Goal: Feedback & Contribution: Submit feedback/report problem

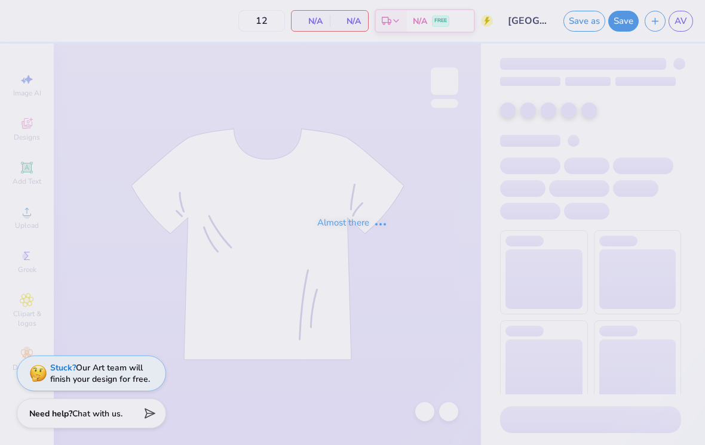
click at [686, 23] on div "Almost there" at bounding box center [352, 222] width 705 height 445
click at [677, 19] on div "Almost there" at bounding box center [352, 222] width 705 height 445
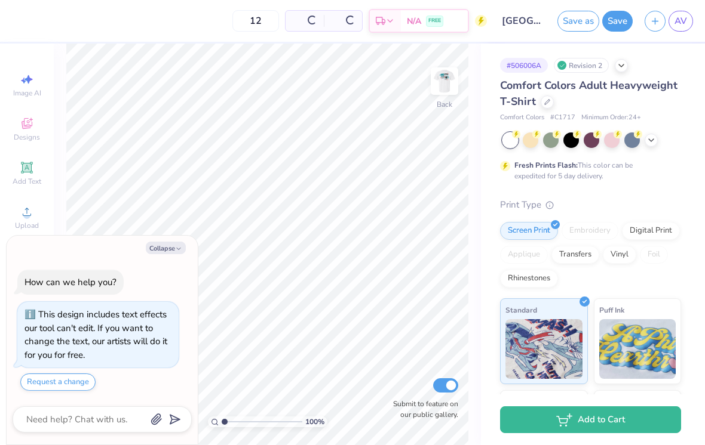
type textarea "x"
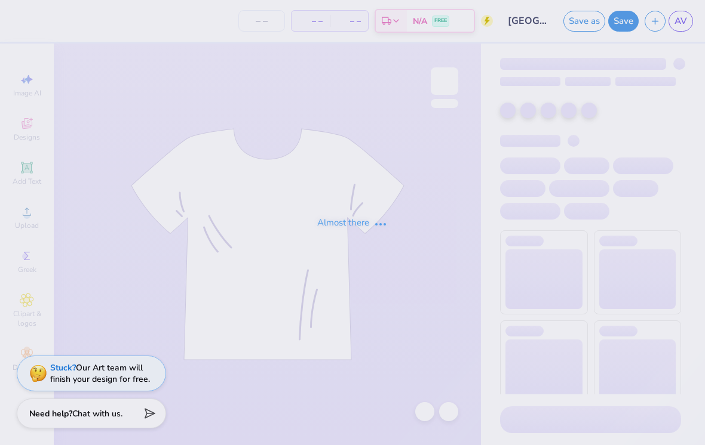
type input "12"
click at [62, 368] on div "Almost there" at bounding box center [352, 222] width 705 height 445
click at [62, 370] on div "Almost there" at bounding box center [352, 222] width 705 height 445
click at [66, 367] on div "Almost there" at bounding box center [352, 222] width 705 height 445
click at [65, 367] on div "Almost there" at bounding box center [352, 222] width 705 height 445
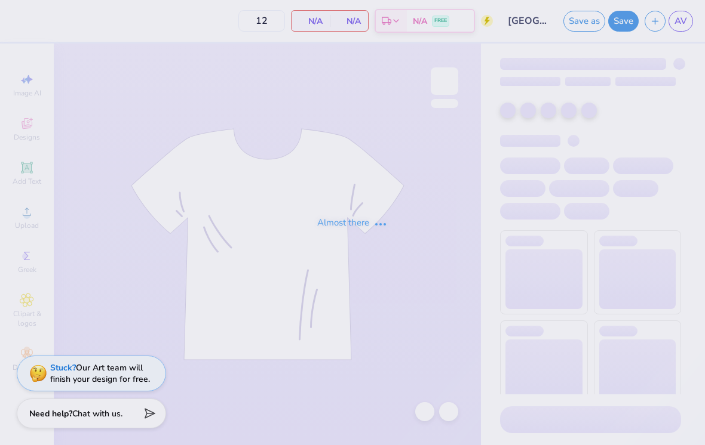
click at [73, 370] on div "Almost there" at bounding box center [352, 222] width 705 height 445
click at [73, 371] on div "Almost there" at bounding box center [352, 222] width 705 height 445
type input "[GEOGRAPHIC_DATA][US_STATE]: [GEOGRAPHIC_DATA][PERSON_NAME] : [PERSON_NAME]"
type input "12"
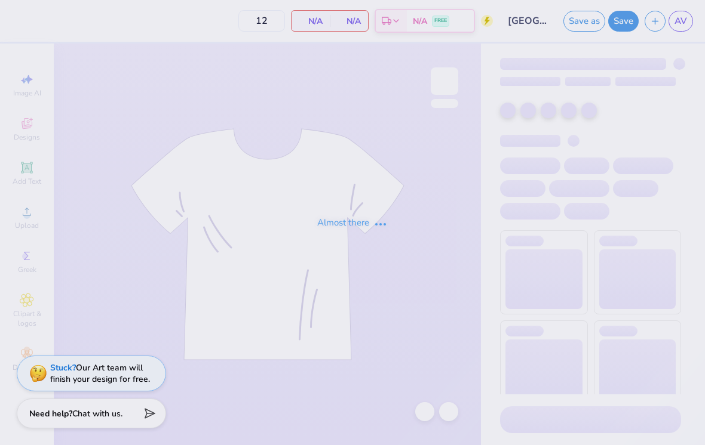
click at [61, 366] on div "Almost there" at bounding box center [352, 222] width 705 height 445
click at [60, 366] on div "Almost there" at bounding box center [352, 222] width 705 height 445
click at [61, 362] on div "Almost there" at bounding box center [352, 222] width 705 height 445
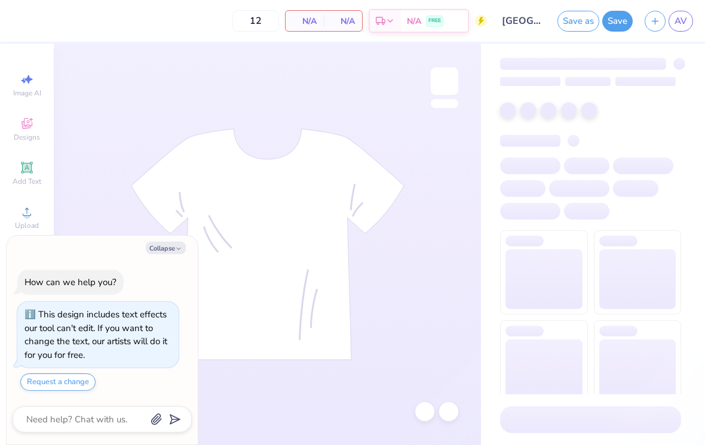
click at [53, 376] on button "Request a change" at bounding box center [57, 382] width 75 height 17
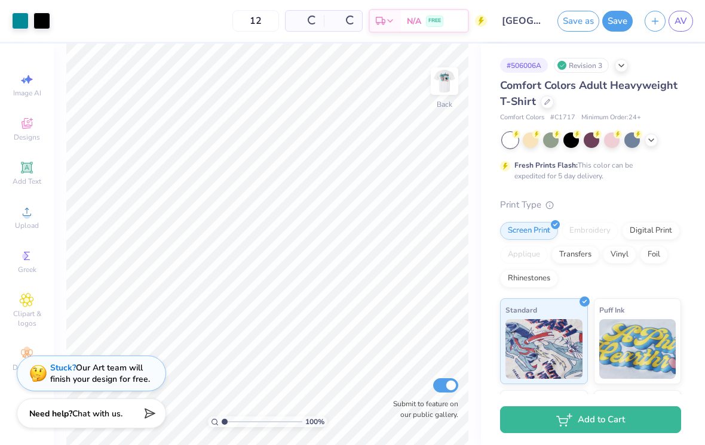
type textarea "x"
click at [56, 368] on strong "Stuck?" at bounding box center [63, 367] width 26 height 11
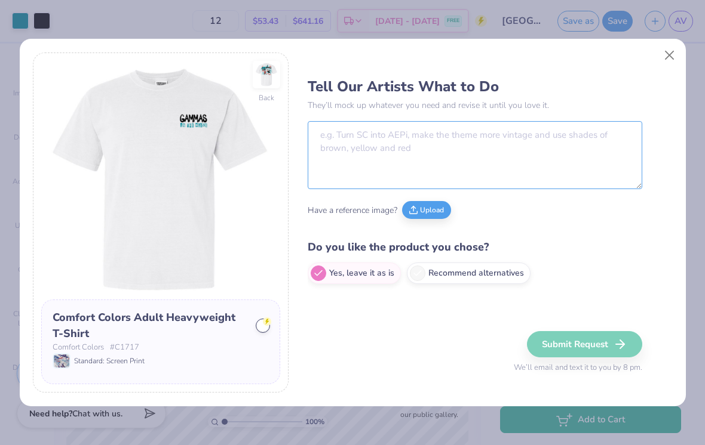
click at [483, 149] on textarea at bounding box center [475, 155] width 334 height 68
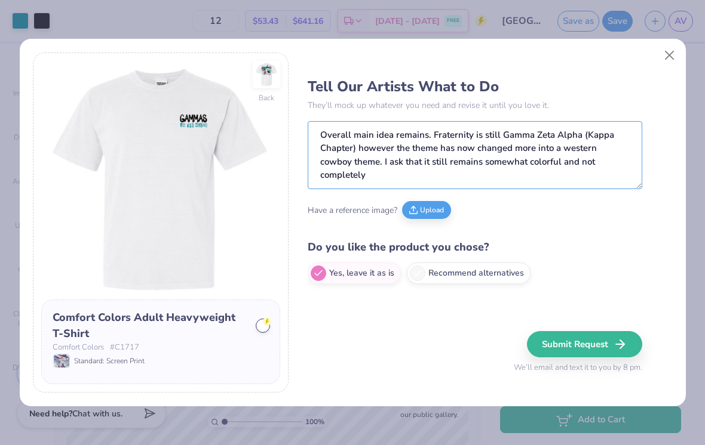
click at [531, 163] on textarea "Overall main idea remains. Fraternity is still Gamma Zeta Alpha (Kappa Chapter)…" at bounding box center [475, 155] width 334 height 68
click at [579, 172] on textarea "Overall main idea remains. Fraternity is still Gamma Zeta Alpha (Kappa Chapter)…" at bounding box center [475, 155] width 334 height 68
click at [607, 177] on textarea "Overall main idea remains. Fraternity is still Gamma Zeta Alpha (Kappa Chapter)…" at bounding box center [475, 155] width 334 height 68
type textarea "Overall main idea remains. Fraternity is still Gamma Zeta Alpha (Kappa Chapter)…"
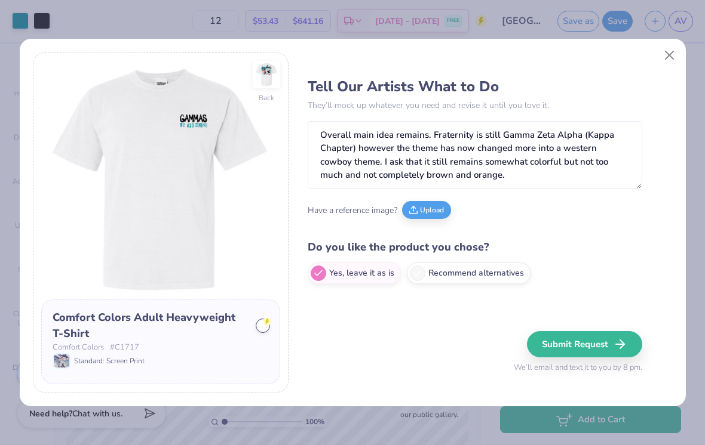
click at [431, 209] on button "Upload" at bounding box center [426, 210] width 49 height 18
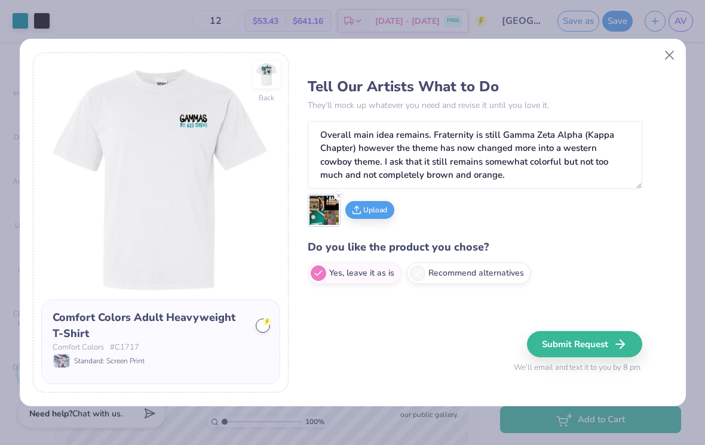
click at [594, 343] on button "Submit Request" at bounding box center [584, 344] width 115 height 26
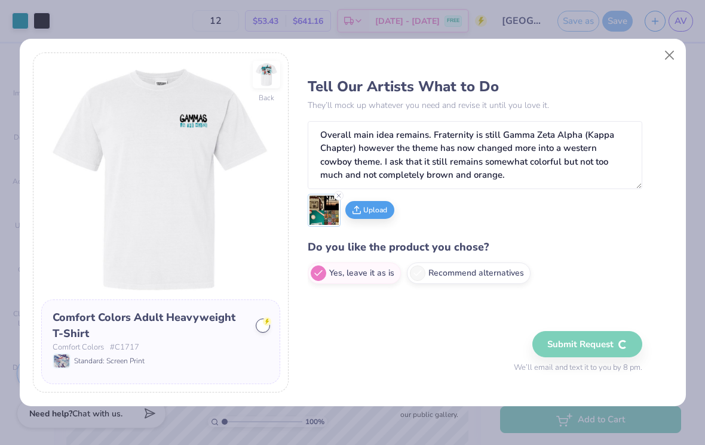
click at [675, 62] on button "Close" at bounding box center [668, 55] width 23 height 23
click at [667, 62] on button "Close" at bounding box center [668, 55] width 23 height 23
click at [674, 51] on button "Close" at bounding box center [668, 55] width 23 height 23
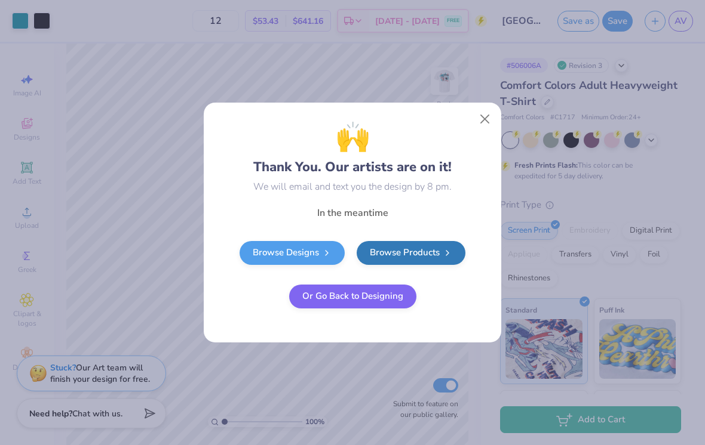
click at [490, 121] on button "Close" at bounding box center [485, 119] width 23 height 23
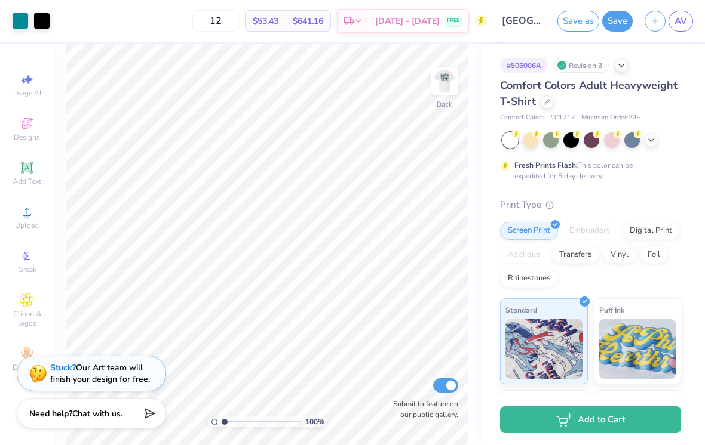
click at [684, 29] on link "AV" at bounding box center [680, 21] width 24 height 21
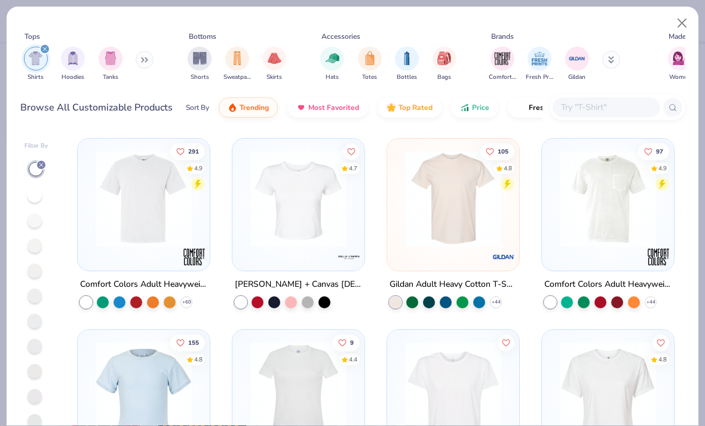
click at [684, 23] on button "Close" at bounding box center [682, 23] width 23 height 23
